Goal: Task Accomplishment & Management: Manage account settings

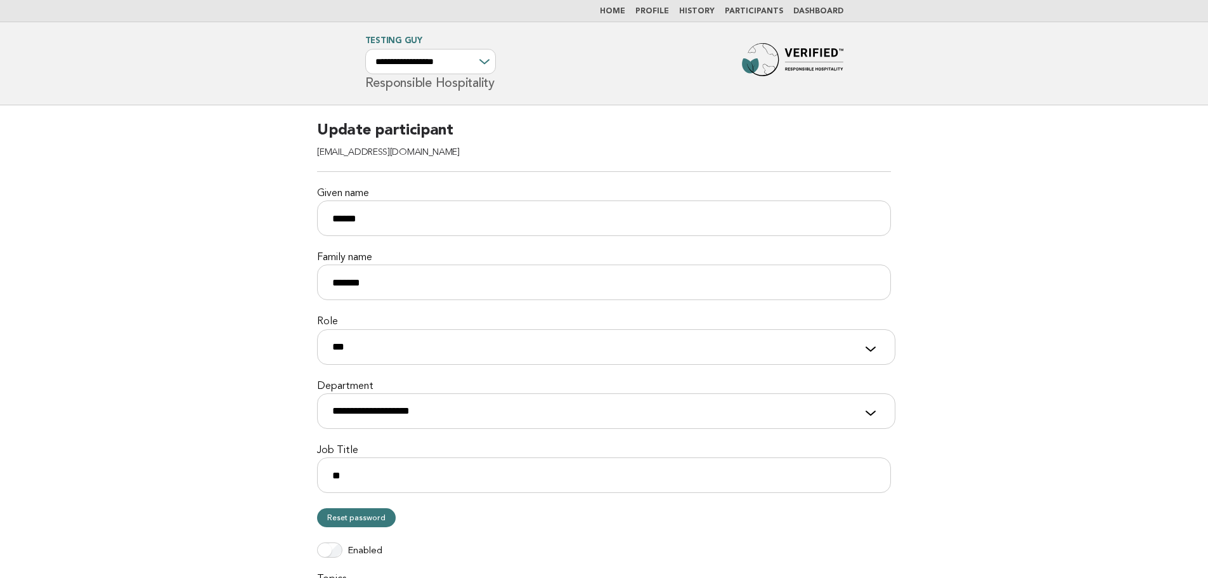
click at [760, 15] on link "Participants" at bounding box center [754, 12] width 58 height 8
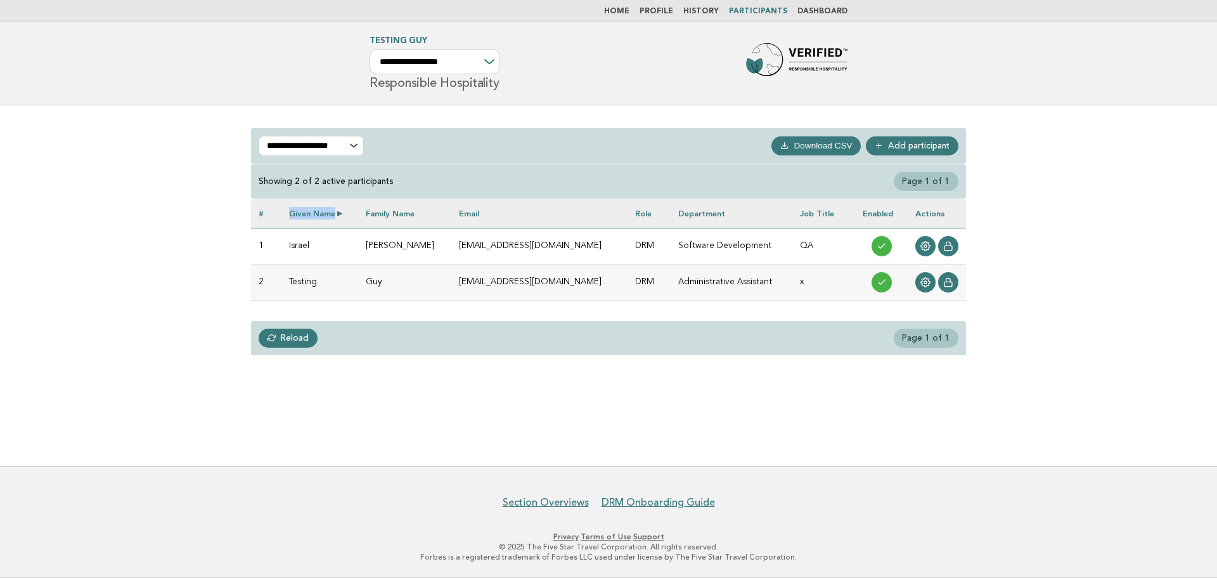
drag, startPoint x: 290, startPoint y: 214, endPoint x: 342, endPoint y: 216, distance: 52.0
click at [342, 216] on th "Given name" at bounding box center [319, 213] width 77 height 29
copy th "Given name"
drag, startPoint x: 375, startPoint y: 214, endPoint x: 429, endPoint y: 214, distance: 53.9
click at [429, 214] on th "Family name" at bounding box center [404, 213] width 93 height 29
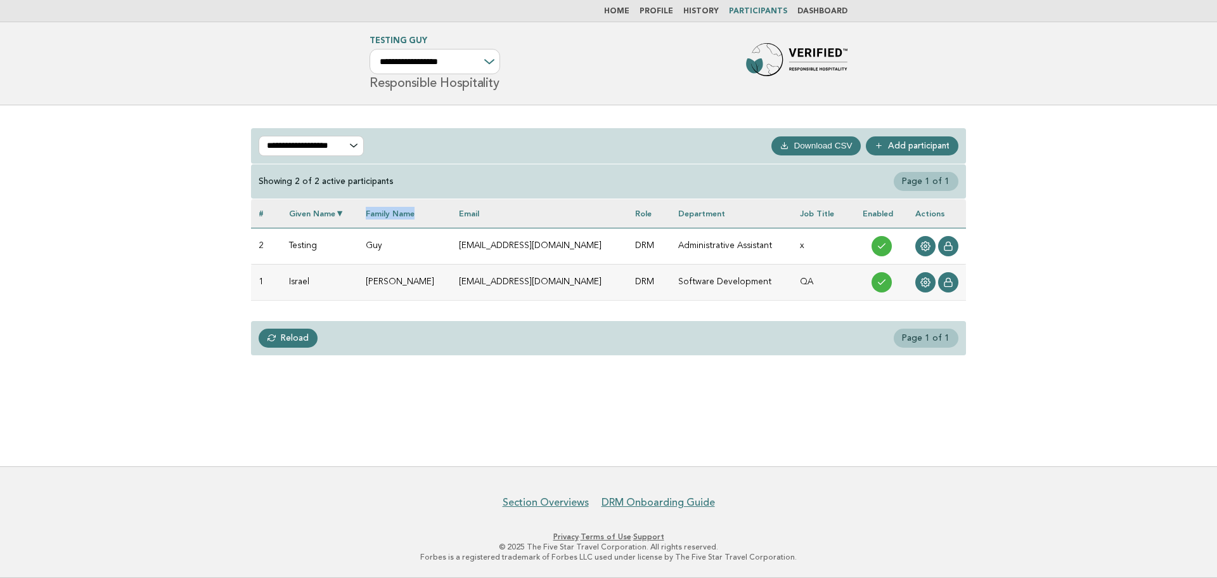
copy th "Family name"
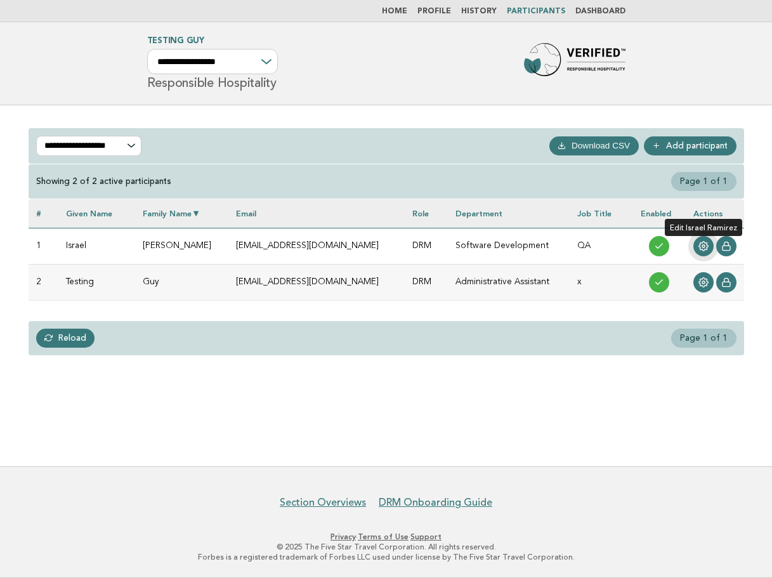
click at [699, 247] on icon at bounding box center [703, 246] width 10 height 10
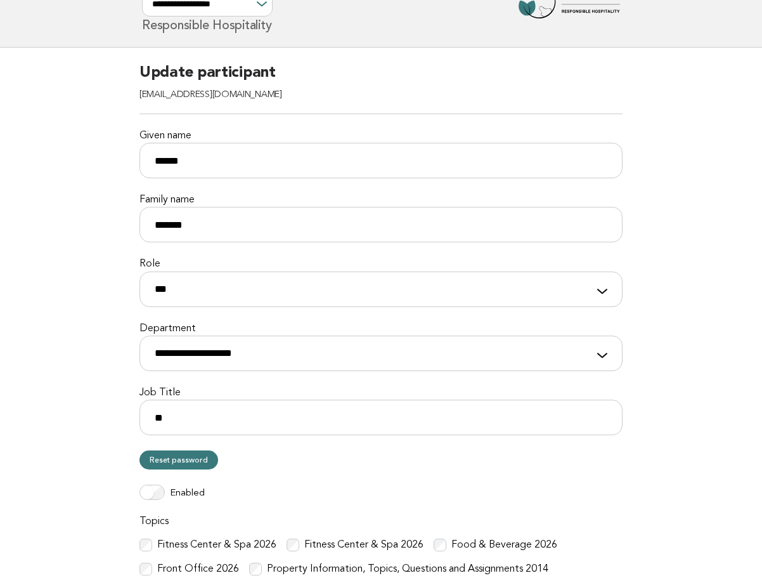
scroll to position [190, 0]
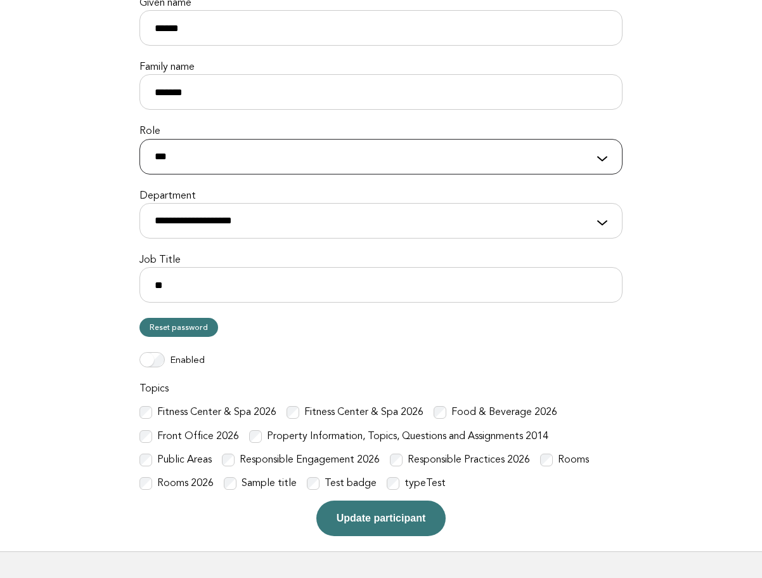
click at [366, 166] on select "**********" at bounding box center [380, 157] width 483 height 36
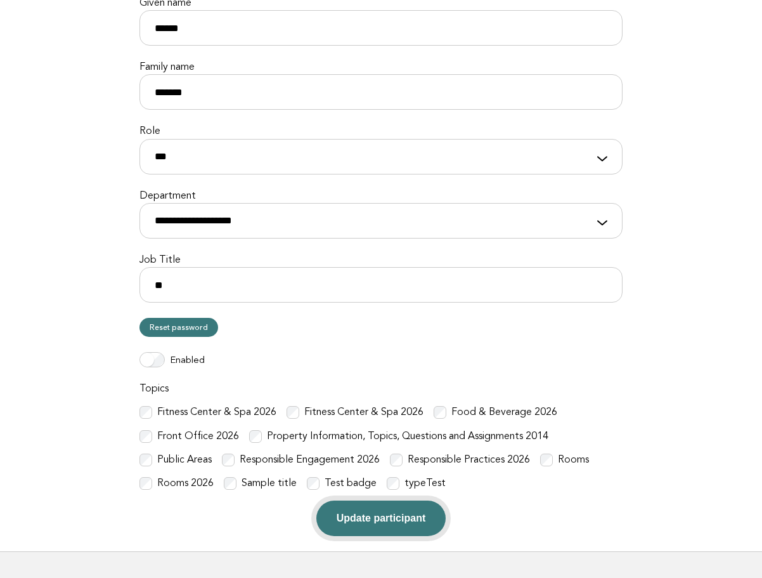
click at [396, 511] on button "Update participant" at bounding box center [380, 518] width 129 height 36
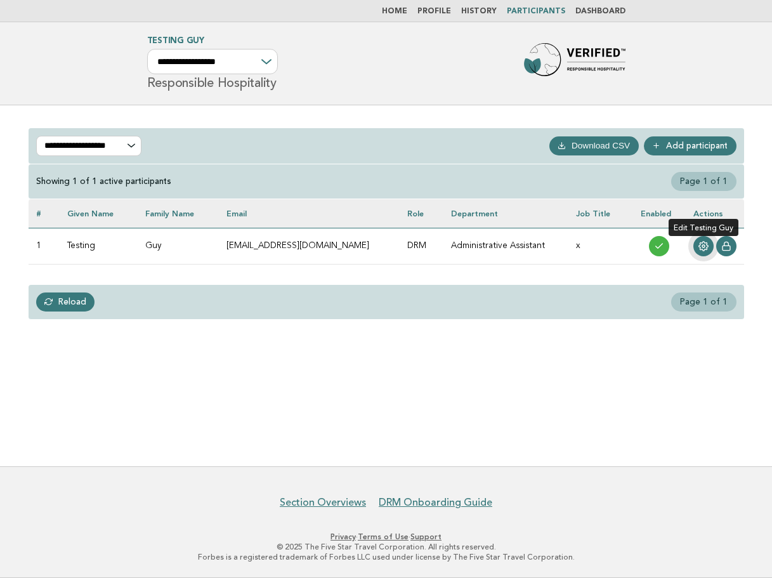
click at [698, 245] on icon at bounding box center [703, 246] width 10 height 10
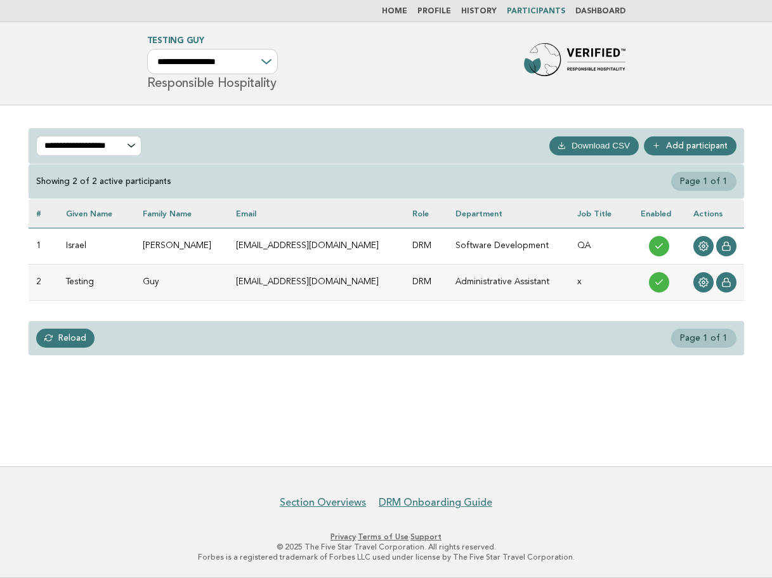
click at [586, 8] on link "Dashboard" at bounding box center [600, 12] width 50 height 8
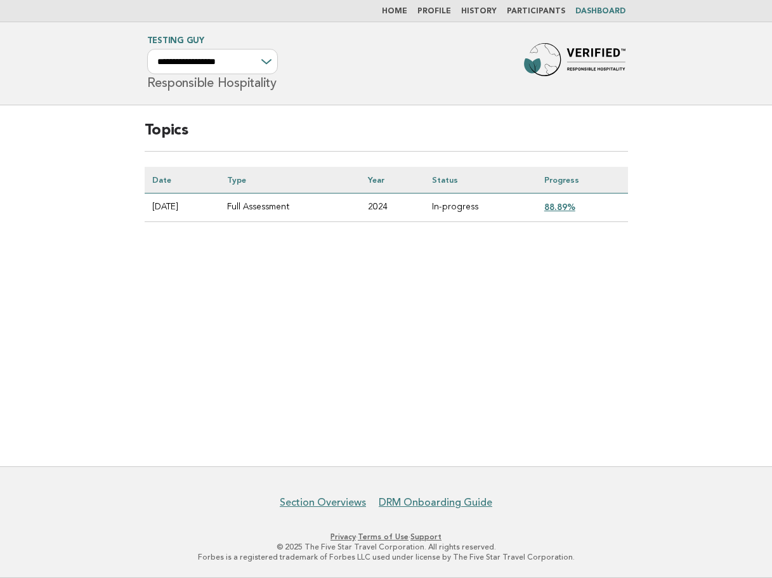
click at [482, 9] on link "History" at bounding box center [479, 12] width 36 height 8
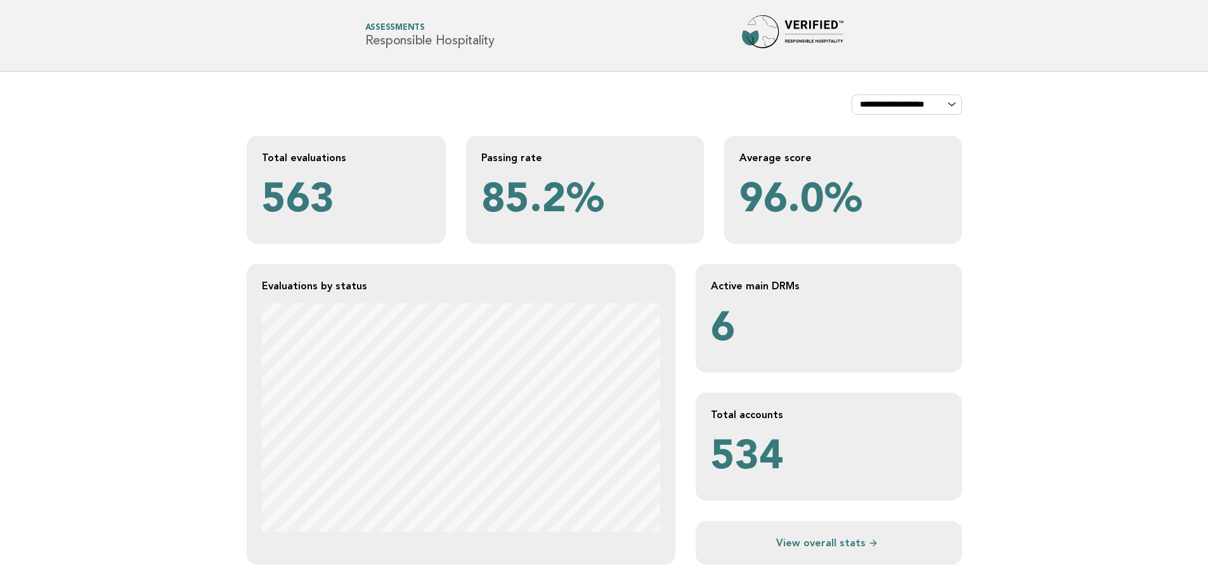
scroll to position [4347, 0]
